Goal: Use online tool/utility: Use online tool/utility

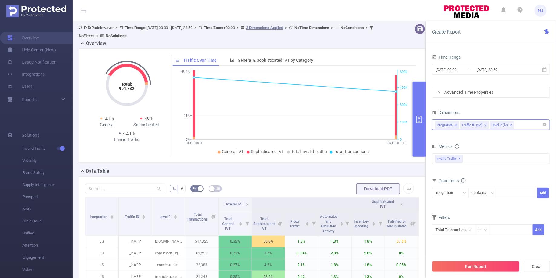
scroll to position [0, 14]
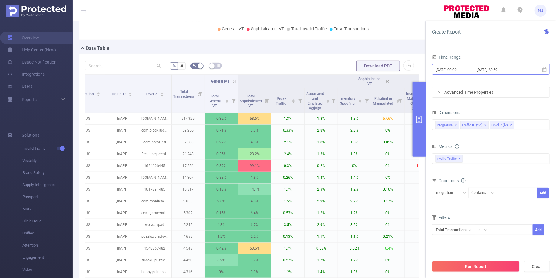
click at [459, 69] on input "[DATE] 00:00" at bounding box center [459, 70] width 49 height 8
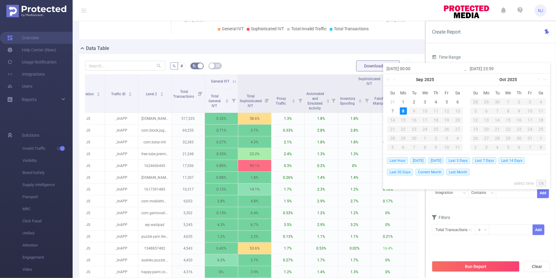
click at [412, 70] on input "[DATE] 00:00" at bounding box center [424, 68] width 77 height 7
type input "[DATE] 0:00"
type input "[DATE] 02:00"
click at [497, 70] on input "[DATE] 23:59" at bounding box center [507, 68] width 77 height 7
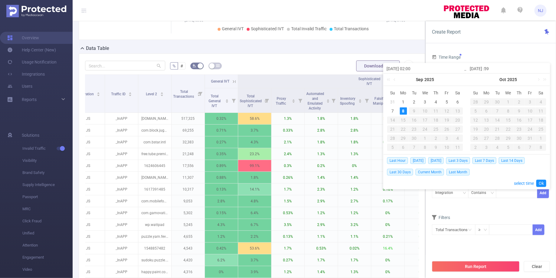
type input "[DATE] 0:59"
type input "[DATE] 02:59"
click at [542, 181] on link "Ok" at bounding box center [541, 183] width 10 height 7
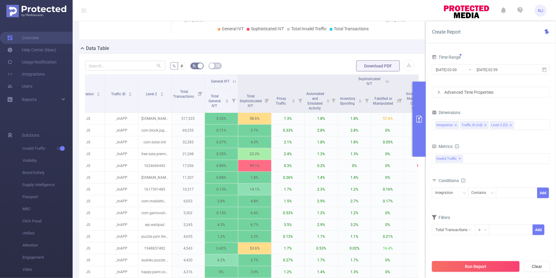
click at [486, 268] on button "Run Report" at bounding box center [476, 266] width 88 height 11
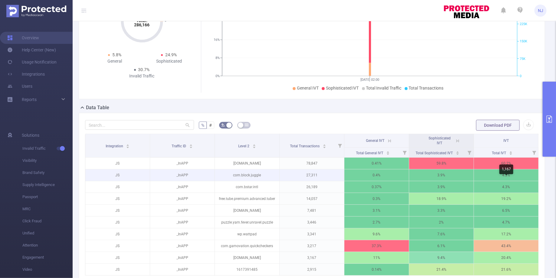
scroll to position [61, 0]
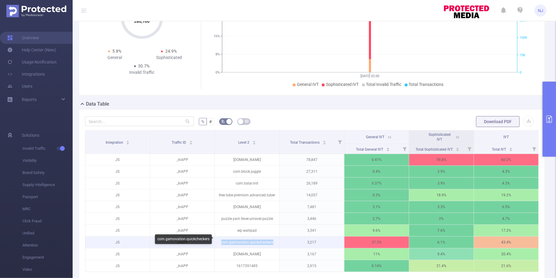
drag, startPoint x: 273, startPoint y: 241, endPoint x: 220, endPoint y: 242, distance: 53.5
click at [220, 242] on p "com.gamovation.quickcheckers" at bounding box center [247, 242] width 64 height 11
copy p "com.gamovation.quickcheckers"
